Goal: Navigation & Orientation: Find specific page/section

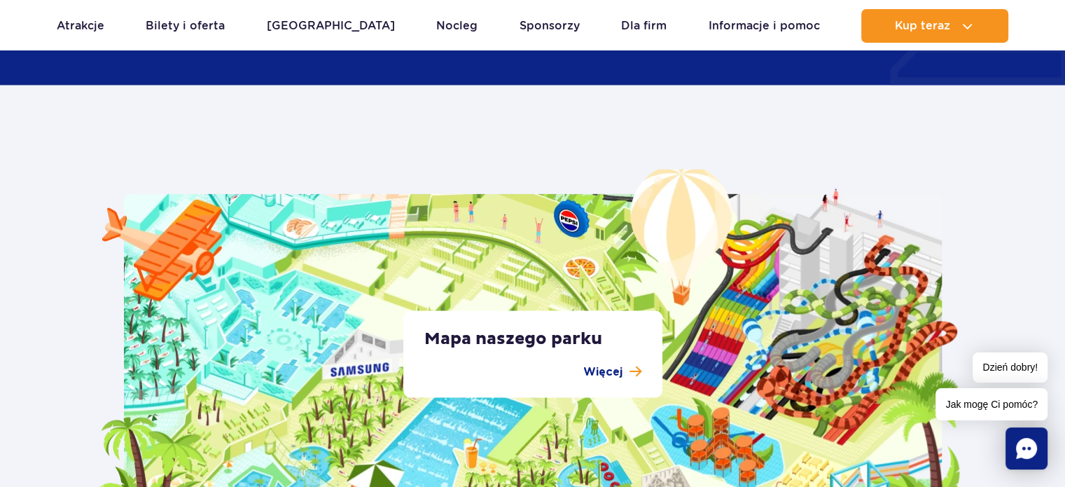
scroll to position [2591, 0]
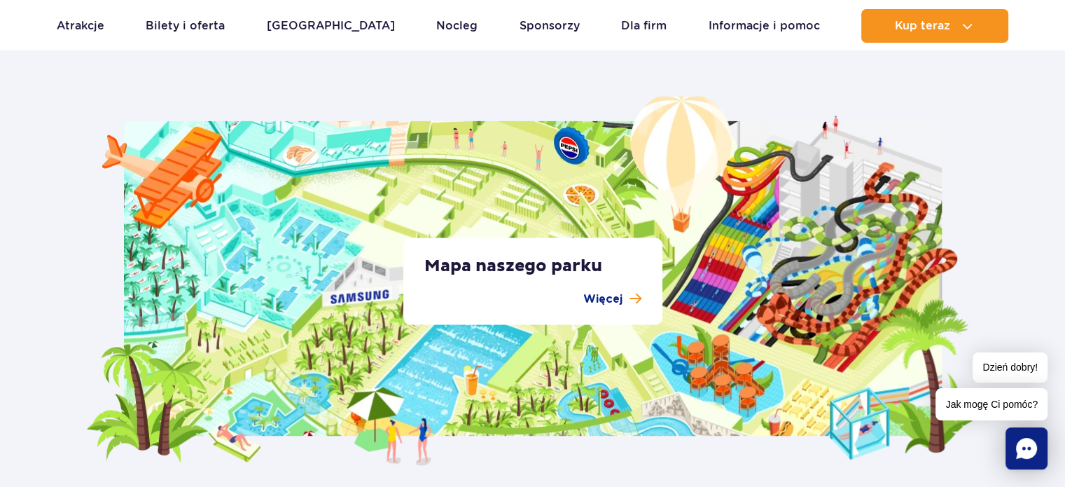
drag, startPoint x: 871, startPoint y: 348, endPoint x: 795, endPoint y: 332, distance: 77.3
click at [796, 332] on div "Mapa naszego parku Więcej" at bounding box center [532, 280] width 893 height 369
click at [863, 433] on div "Mapa naszego parku Więcej" at bounding box center [532, 280] width 893 height 369
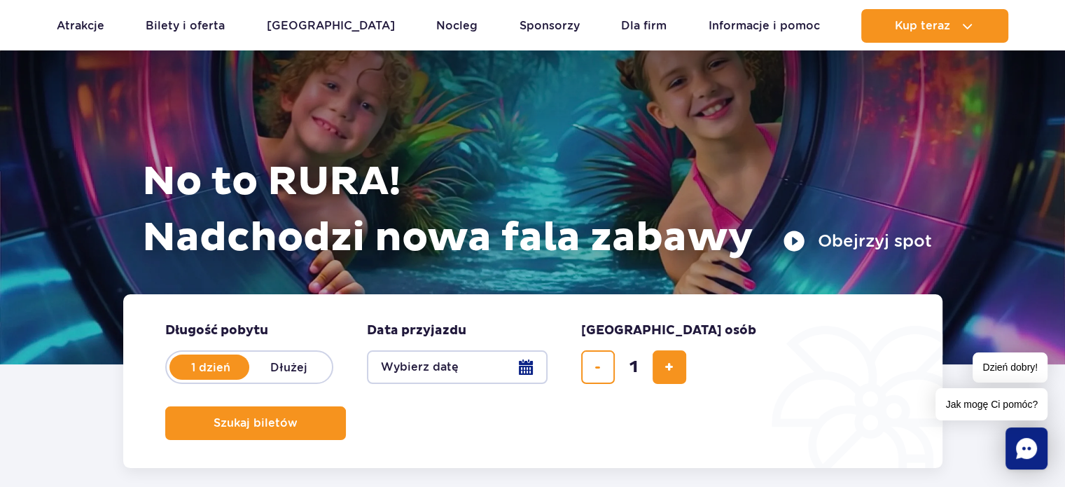
scroll to position [0, 0]
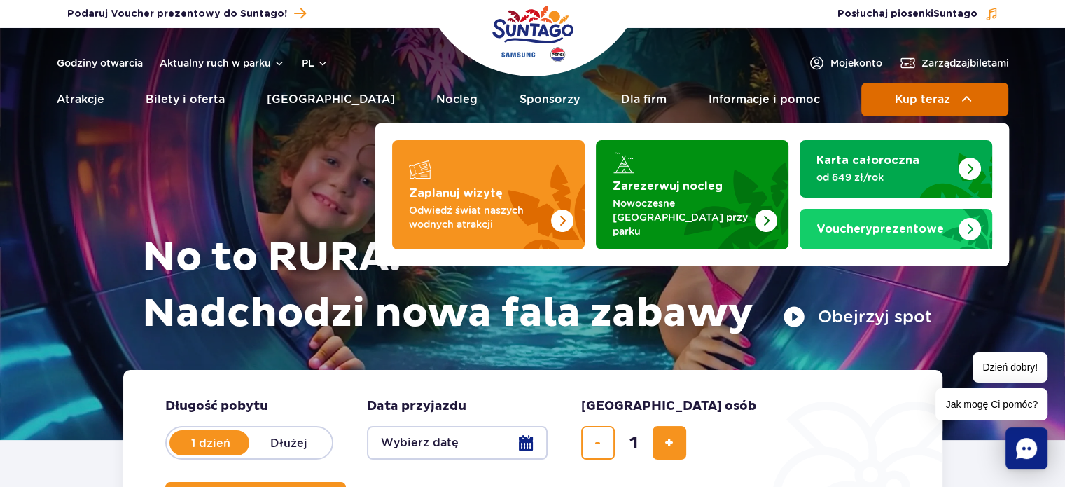
click at [977, 88] on button "Kup teraz" at bounding box center [934, 100] width 147 height 34
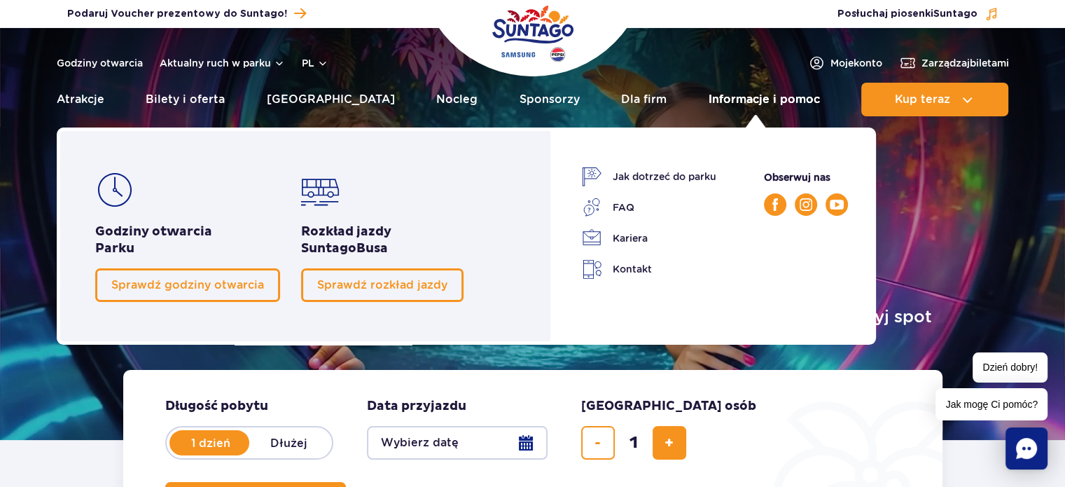
click at [773, 105] on link "Informacje i pomoc" at bounding box center [764, 100] width 111 height 34
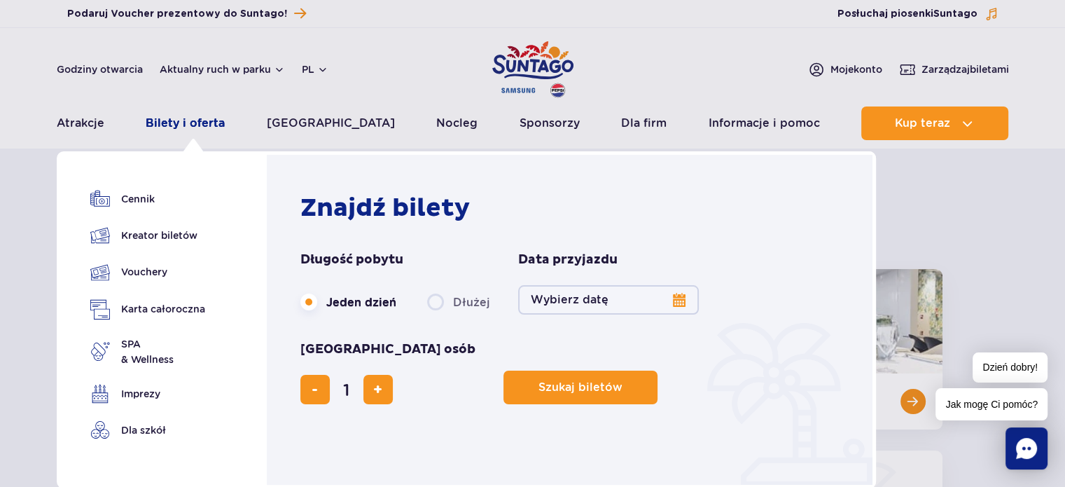
click at [204, 125] on link "Bilety i oferta" at bounding box center [185, 123] width 79 height 34
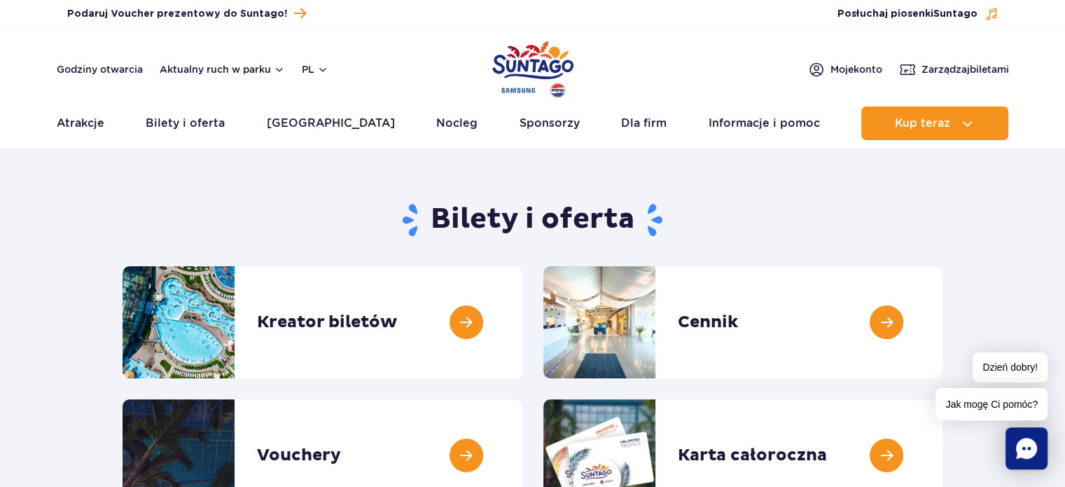
click at [518, 67] on img "Park of Poland" at bounding box center [532, 69] width 81 height 64
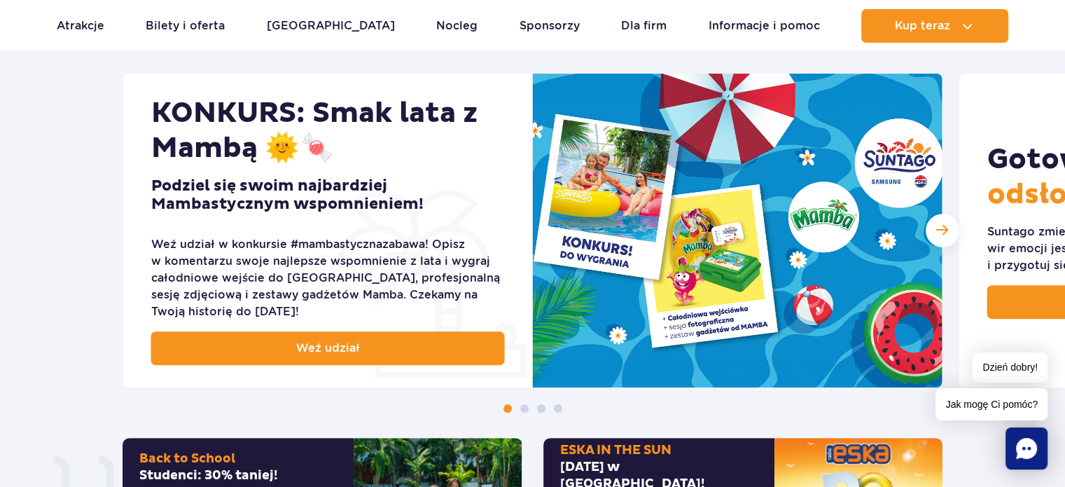
scroll to position [560, 0]
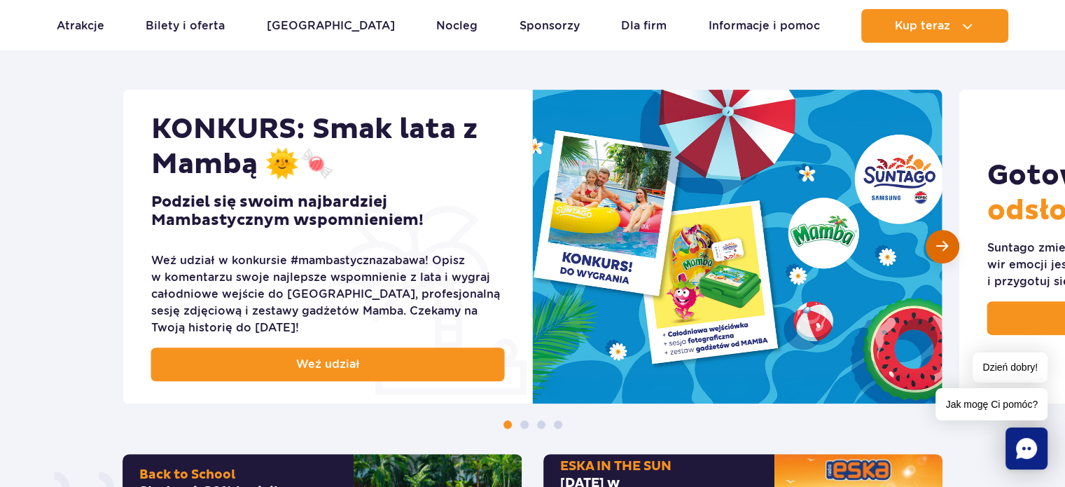
click at [955, 256] on div "Następny slajd" at bounding box center [943, 247] width 34 height 34
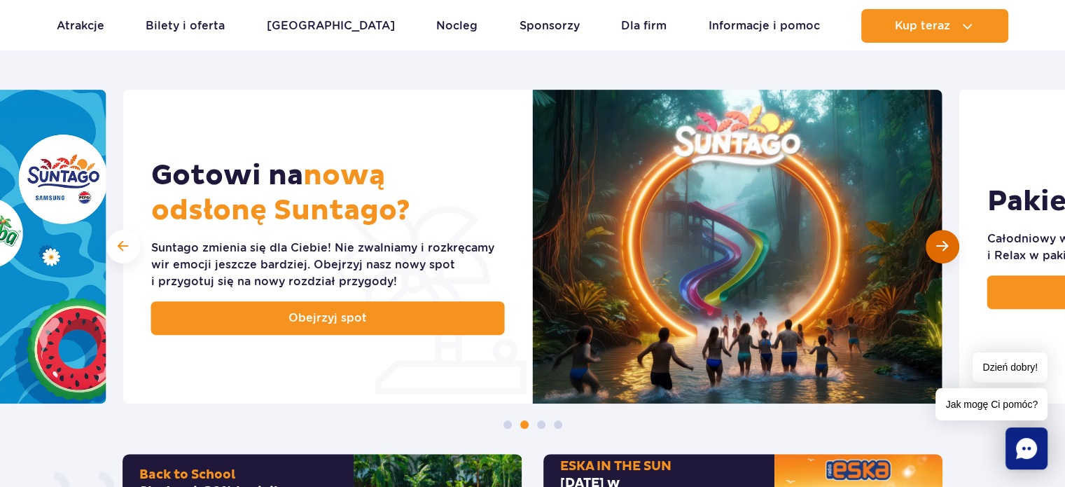
click at [936, 246] on span "Następny slajd" at bounding box center [942, 245] width 12 height 13
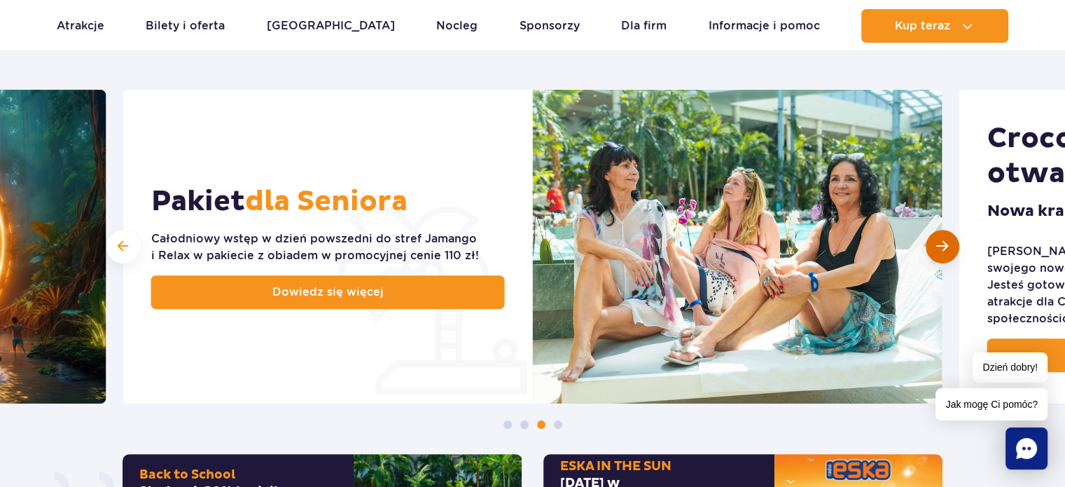
click at [940, 252] on span "Następny slajd" at bounding box center [942, 245] width 12 height 13
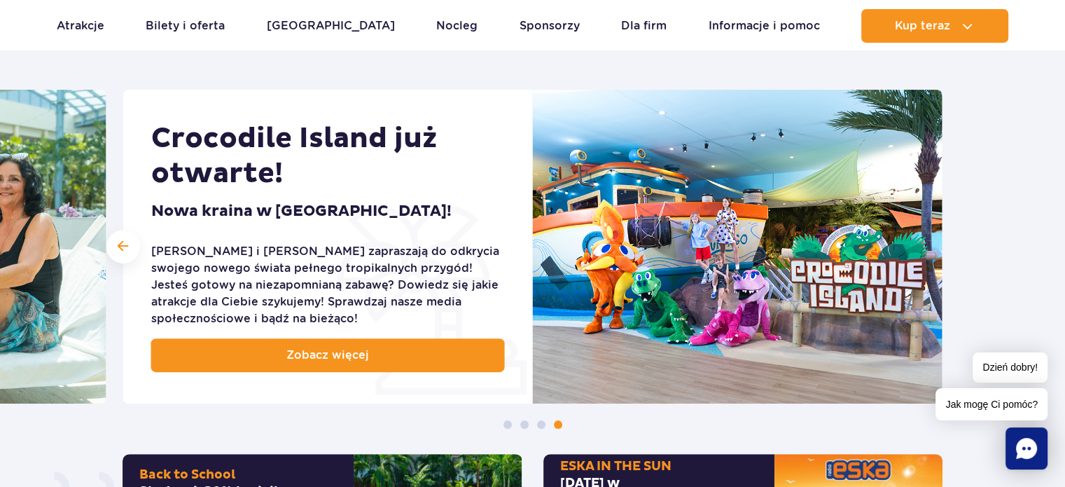
click at [120, 265] on div "KONKURS: Smak lata z Mambą 🌞🍬 Podziel się swoim najbardziej Mambastycznym wspom…" at bounding box center [532, 259] width 1065 height 339
click at [122, 253] on div at bounding box center [123, 247] width 34 height 34
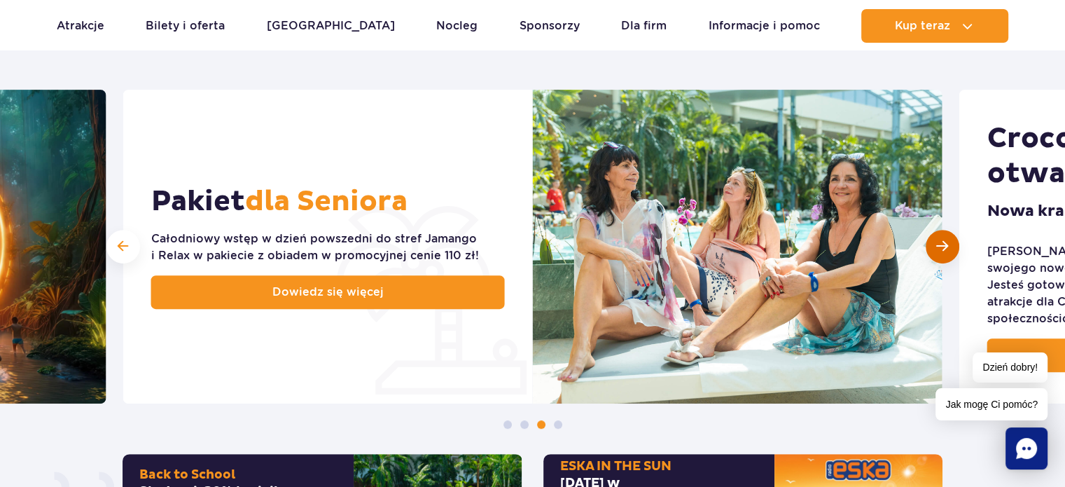
click at [939, 245] on span "Następny slajd" at bounding box center [942, 245] width 12 height 13
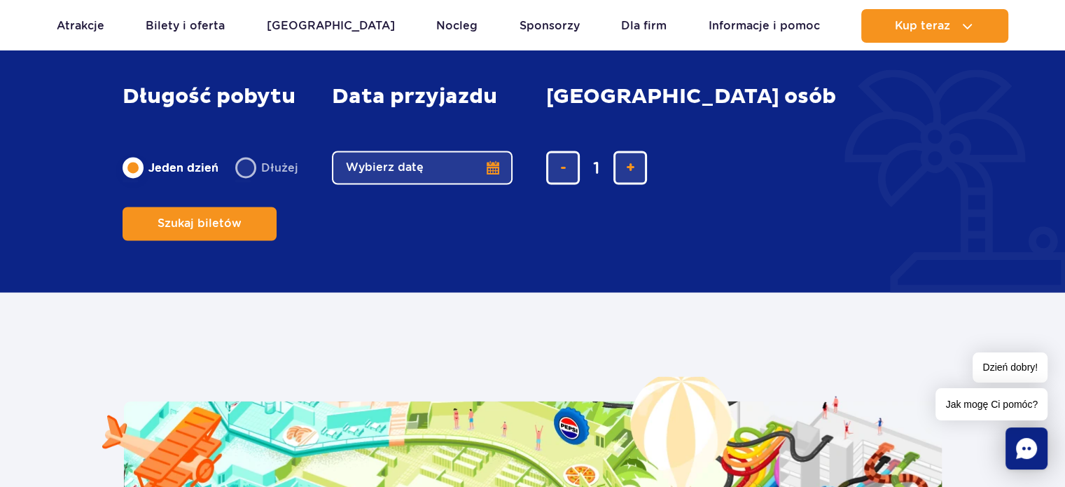
scroll to position [2801, 0]
